Goal: Navigation & Orientation: Find specific page/section

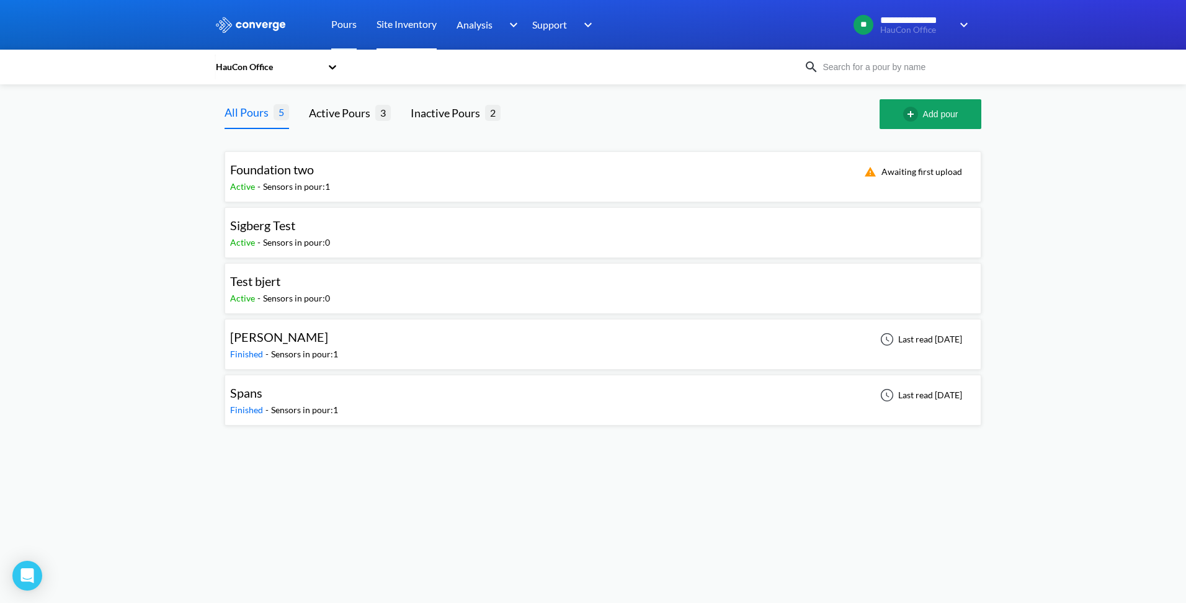
click at [411, 27] on link "Site Inventory" at bounding box center [407, 25] width 60 height 50
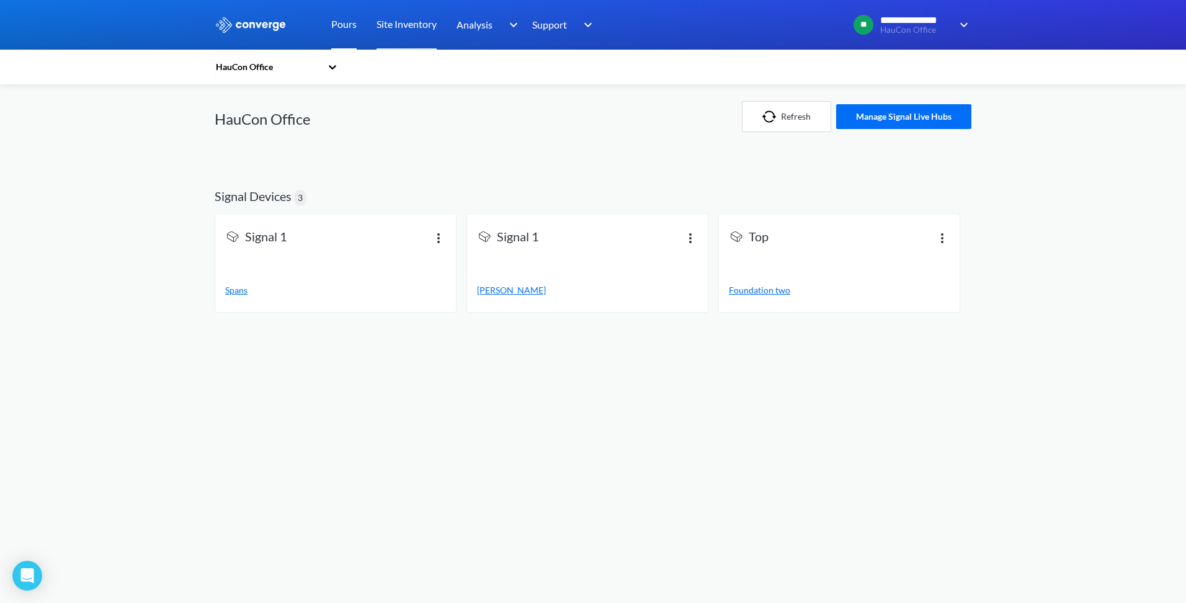
click at [348, 23] on link "Pours" at bounding box center [343, 25] width 25 height 50
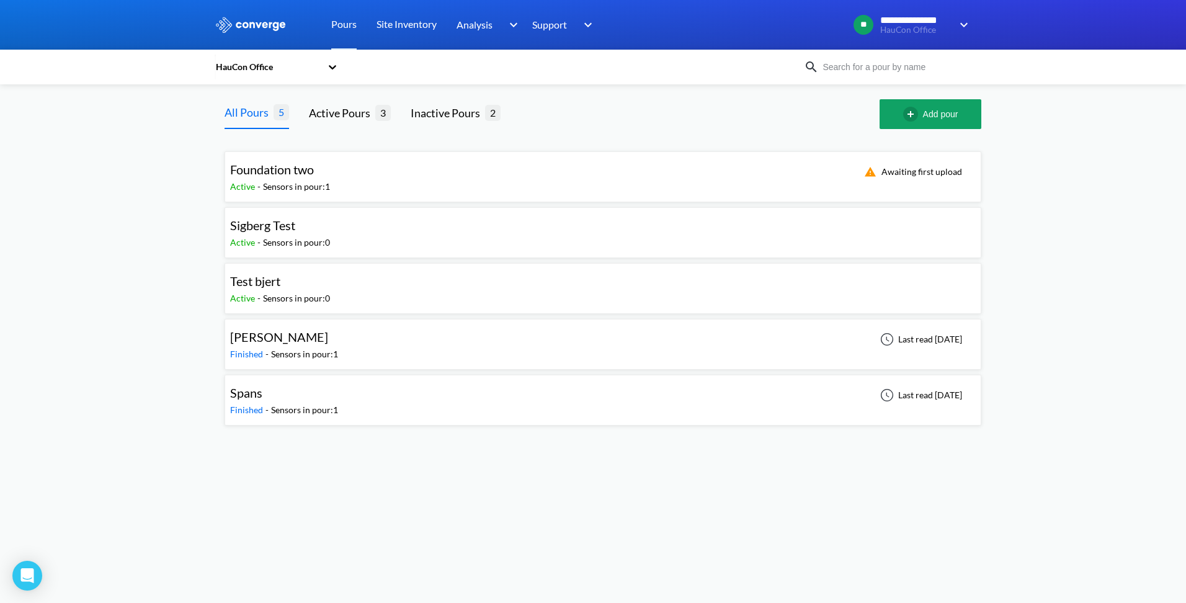
click at [263, 24] on img at bounding box center [251, 25] width 72 height 16
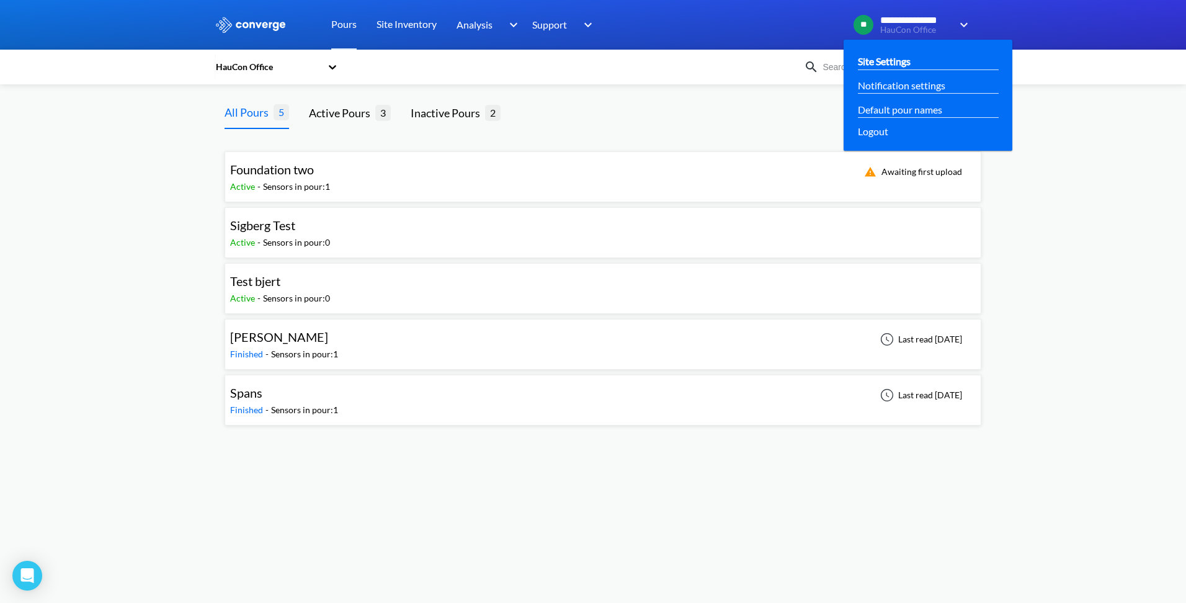
click at [891, 59] on link "Site Settings" at bounding box center [884, 61] width 53 height 16
click at [898, 61] on link "Site Settings" at bounding box center [884, 61] width 53 height 16
